Goal: Task Accomplishment & Management: Complete application form

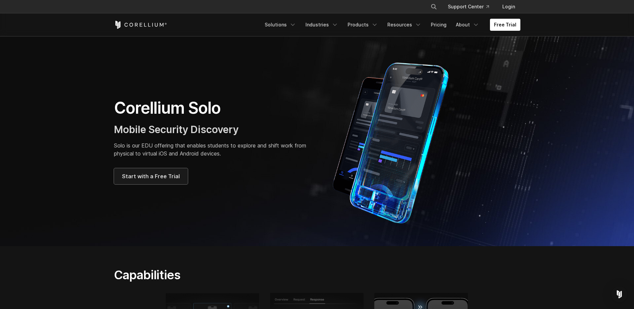
click at [131, 183] on link "Start with a Free Trial" at bounding box center [151, 176] width 74 height 16
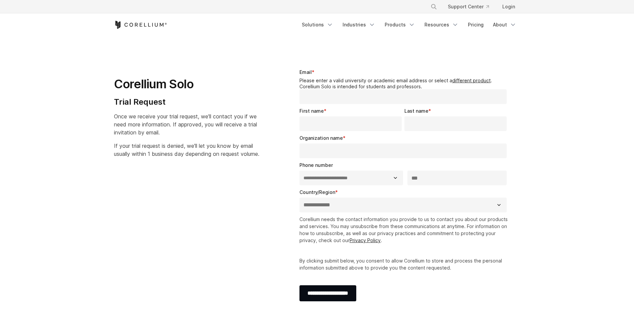
select select "**"
drag, startPoint x: 425, startPoint y: 84, endPoint x: 396, endPoint y: 87, distance: 29.3
click at [396, 87] on legend "Please enter a valid university or academic email address or select a different…" at bounding box center [404, 84] width 210 height 12
drag, startPoint x: 396, startPoint y: 87, endPoint x: 390, endPoint y: 89, distance: 6.3
click at [390, 89] on input "Email *" at bounding box center [402, 96] width 207 height 15
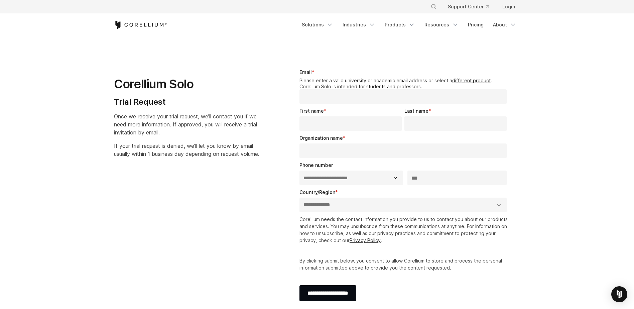
click at [309, 73] on span "Email" at bounding box center [305, 72] width 12 height 6
click at [309, 89] on input "Email *" at bounding box center [402, 96] width 207 height 15
click at [539, 154] on section "**********" at bounding box center [317, 187] width 634 height 303
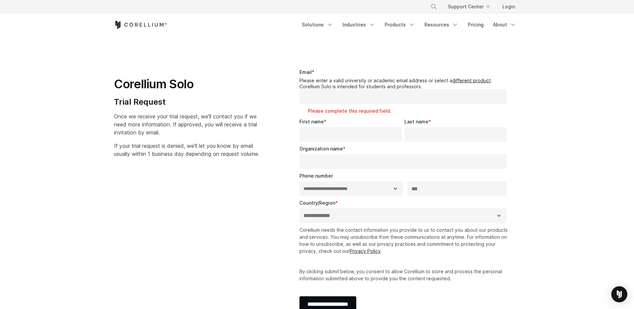
click at [462, 152] on div "Organization name *" at bounding box center [404, 157] width 210 height 24
click at [459, 157] on input "Organization name *" at bounding box center [402, 161] width 207 height 15
click at [553, 146] on section "**********" at bounding box center [317, 193] width 634 height 314
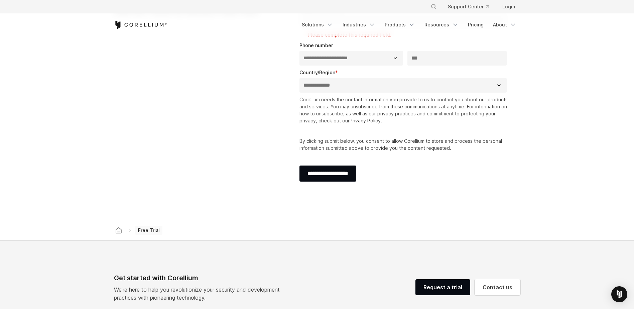
scroll to position [167, 0]
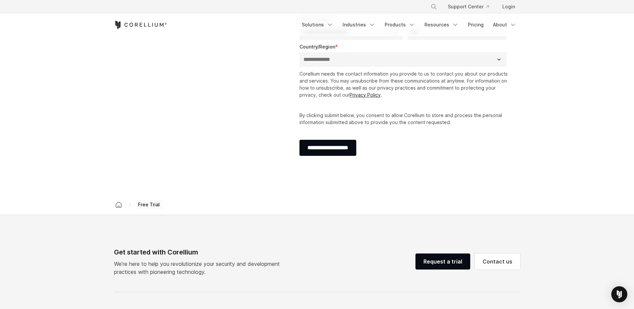
click at [342, 112] on p "By clicking submit below, you consent to allow Corellium to store and process t…" at bounding box center [404, 119] width 210 height 14
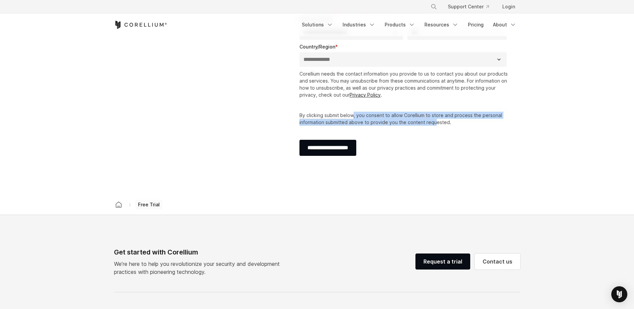
drag, startPoint x: 354, startPoint y: 118, endPoint x: 434, endPoint y: 120, distance: 79.9
click at [434, 120] on p "By clicking submit below, you consent to allow Corellium to store and process t…" at bounding box center [404, 119] width 210 height 14
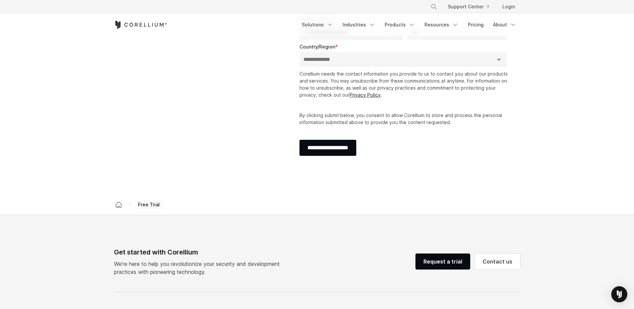
drag, startPoint x: 434, startPoint y: 120, endPoint x: 463, endPoint y: 122, distance: 29.5
click at [463, 122] on p "By clicking submit below, you consent to allow Corellium to store and process t…" at bounding box center [404, 119] width 210 height 14
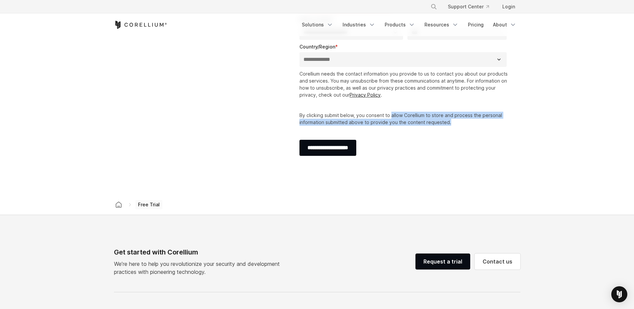
drag, startPoint x: 460, startPoint y: 124, endPoint x: 391, endPoint y: 118, distance: 69.1
click at [391, 118] on p "By clicking submit below, you consent to allow Corellium to store and process t…" at bounding box center [404, 119] width 210 height 14
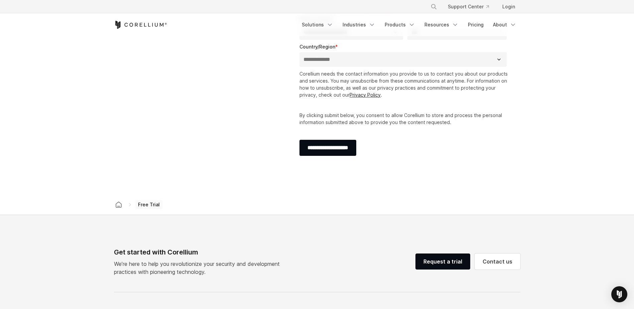
drag, startPoint x: 391, startPoint y: 118, endPoint x: 369, endPoint y: 114, distance: 22.9
click at [371, 115] on p "By clicking submit below, you consent to allow Corellium to store and process t…" at bounding box center [404, 119] width 210 height 14
drag, startPoint x: 357, startPoint y: 113, endPoint x: 440, endPoint y: 115, distance: 82.9
click at [440, 115] on p "By clicking submit below, you consent to allow Corellium to store and process t…" at bounding box center [404, 119] width 210 height 14
drag, startPoint x: 440, startPoint y: 115, endPoint x: 356, endPoint y: 115, distance: 84.2
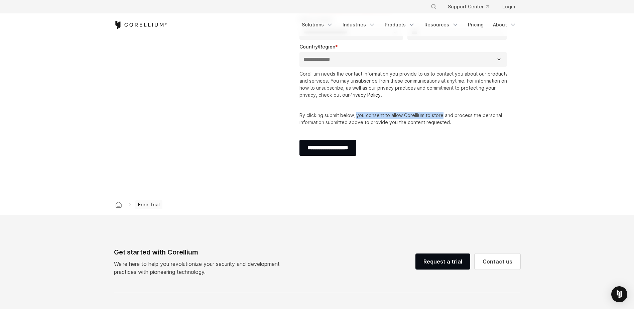
click at [356, 115] on p "By clicking submit below, you consent to allow Corellium to store and process t…" at bounding box center [404, 119] width 210 height 14
drag, startPoint x: 356, startPoint y: 115, endPoint x: 478, endPoint y: 122, distance: 122.5
click at [478, 122] on p "By clicking submit below, you consent to allow Corellium to store and process t…" at bounding box center [404, 119] width 210 height 14
drag, startPoint x: 349, startPoint y: 123, endPoint x: 403, endPoint y: 125, distance: 54.5
click at [403, 125] on p "By clicking submit below, you consent to allow Corellium to store and process t…" at bounding box center [404, 119] width 210 height 14
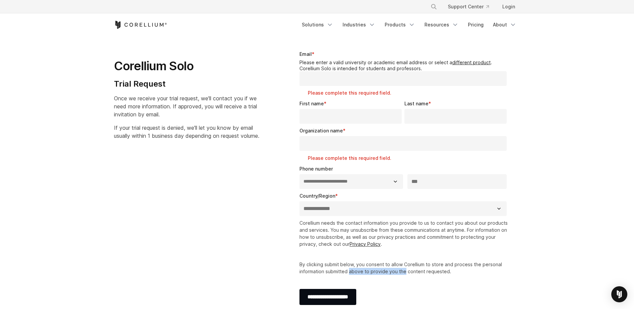
scroll to position [0, 0]
